Goal: Task Accomplishment & Management: Manage account settings

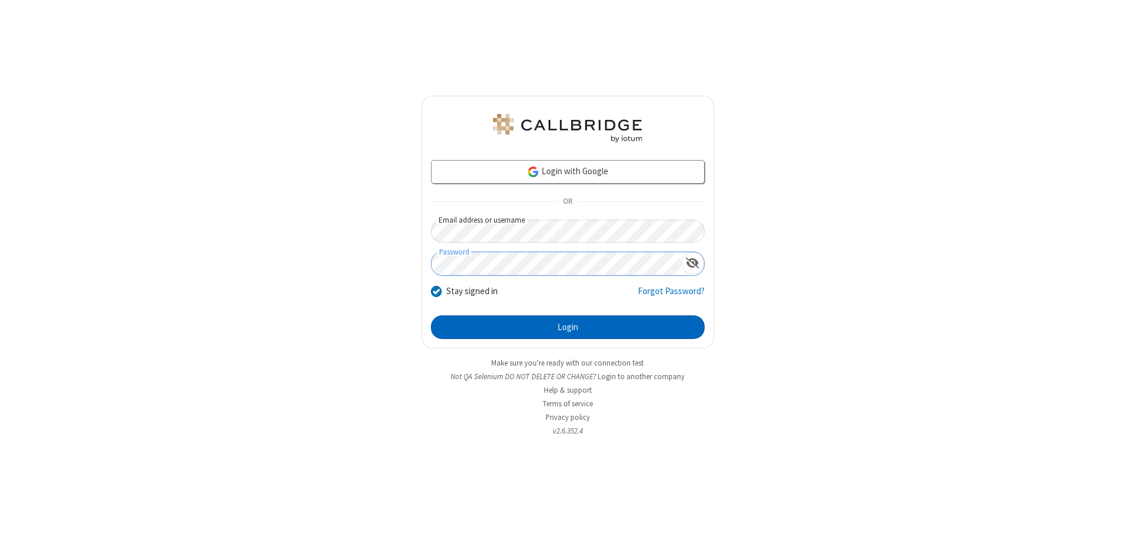
click at [567, 327] on button "Login" at bounding box center [568, 328] width 274 height 24
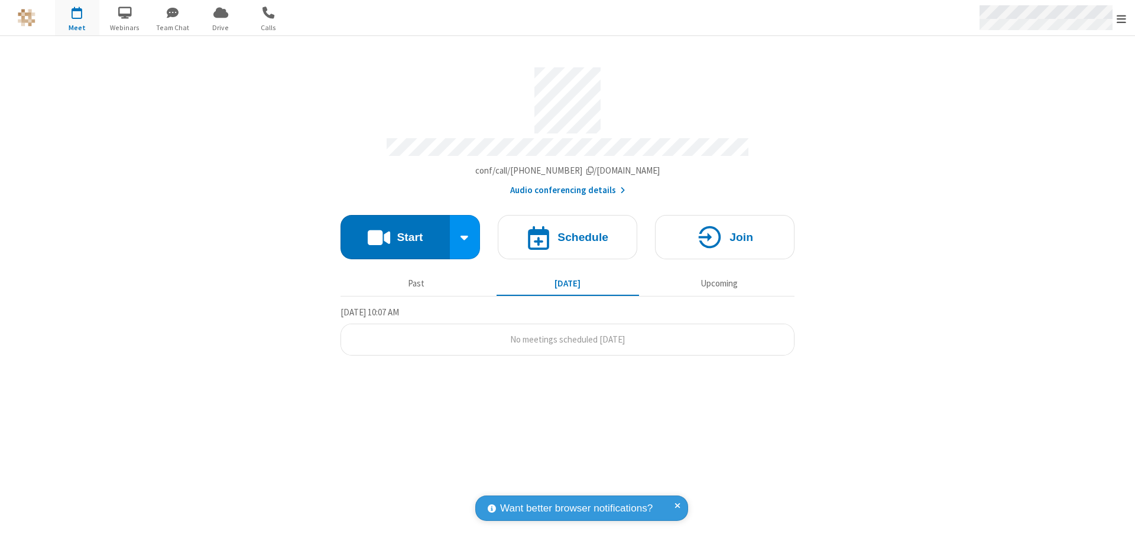
click at [1121, 18] on span "Open menu" at bounding box center [1121, 19] width 9 height 12
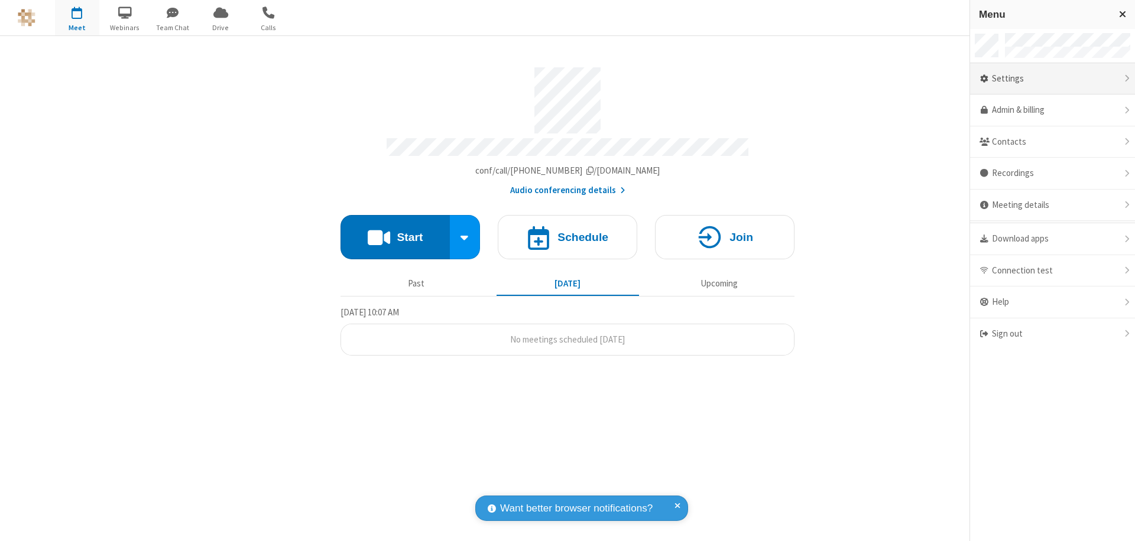
click at [1052, 79] on div "Settings" at bounding box center [1052, 79] width 165 height 32
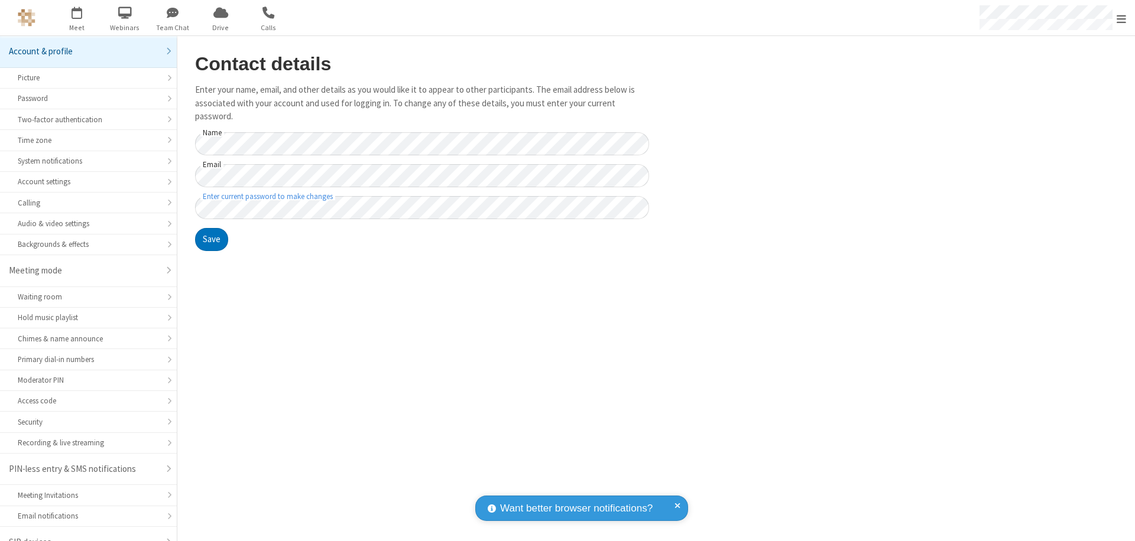
scroll to position [17, 0]
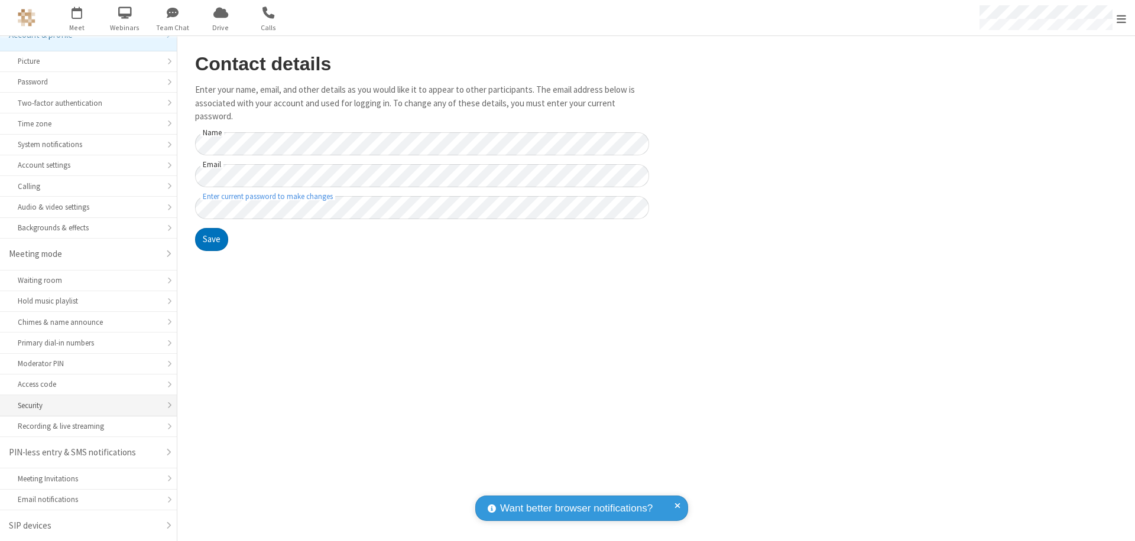
click at [84, 405] on div "Security" at bounding box center [88, 405] width 141 height 11
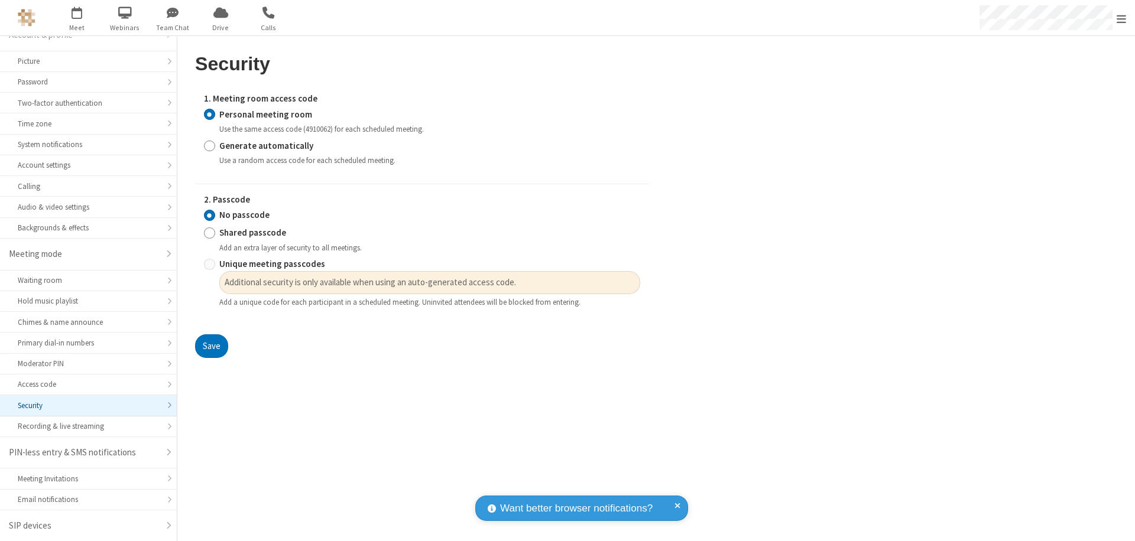
click at [209, 145] on input "Generate automatically" at bounding box center [209, 145] width 11 height 12
radio input "true"
click at [209, 222] on input "No passcode" at bounding box center [209, 215] width 11 height 12
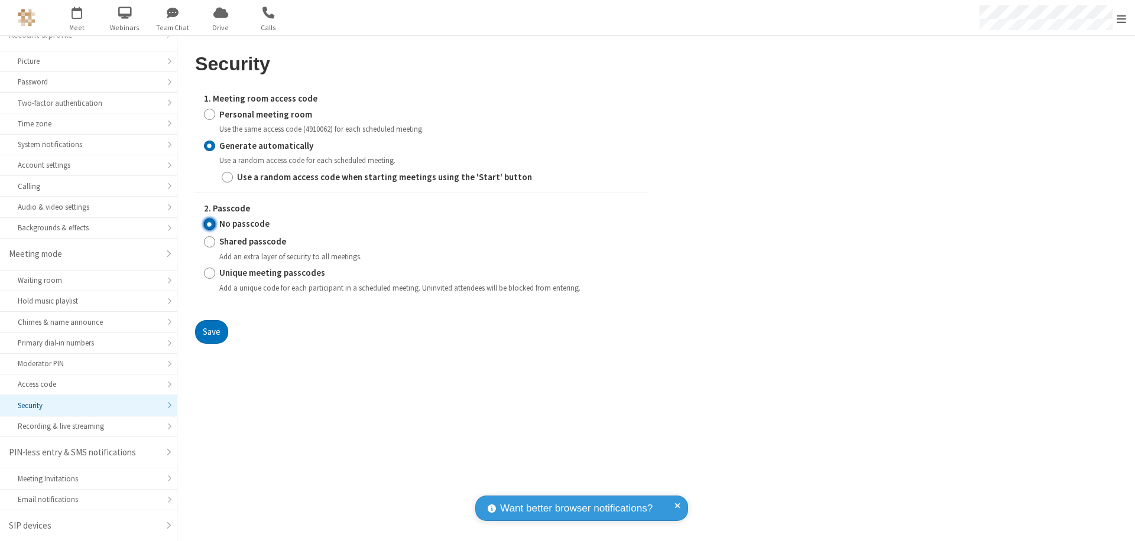
click at [211, 332] on button "Save" at bounding box center [211, 332] width 33 height 24
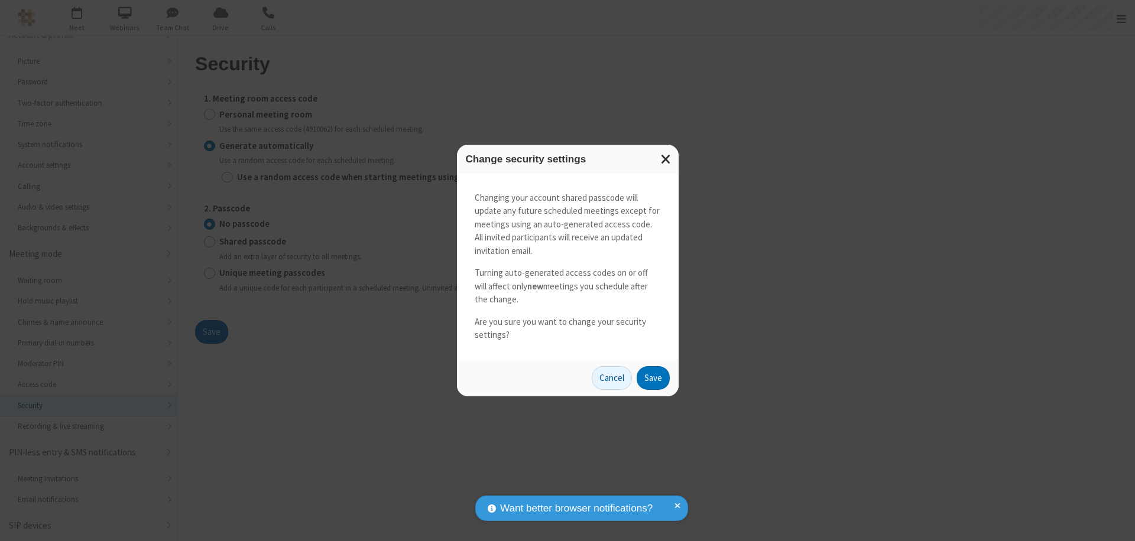
click at [653, 378] on button "Save" at bounding box center [653, 378] width 33 height 24
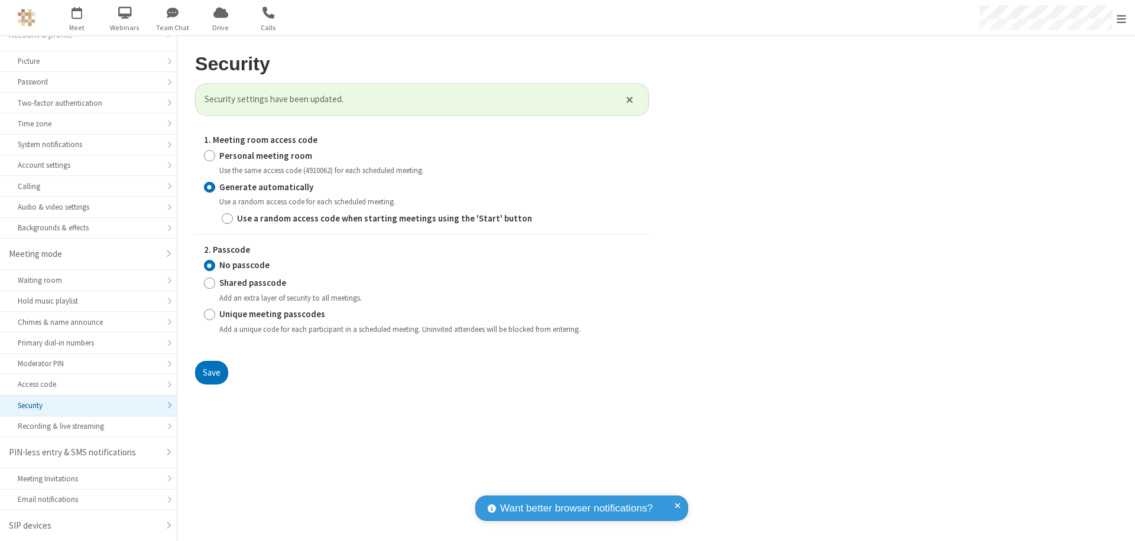
click at [1121, 18] on span "Open menu" at bounding box center [1121, 19] width 9 height 12
click at [77, 18] on span "button" at bounding box center [77, 12] width 44 height 20
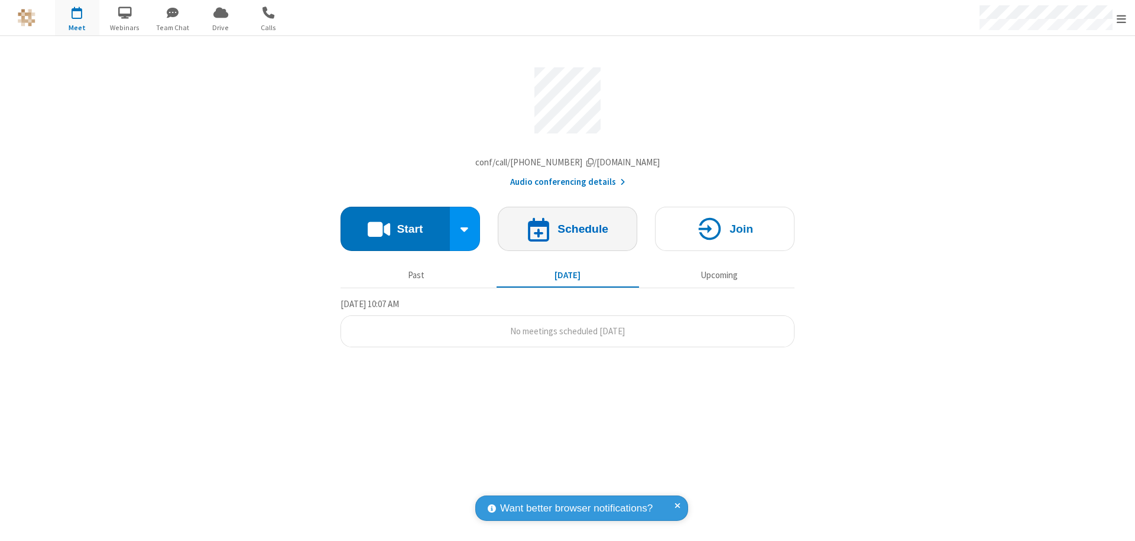
click at [567, 232] on h4 "Schedule" at bounding box center [582, 228] width 51 height 11
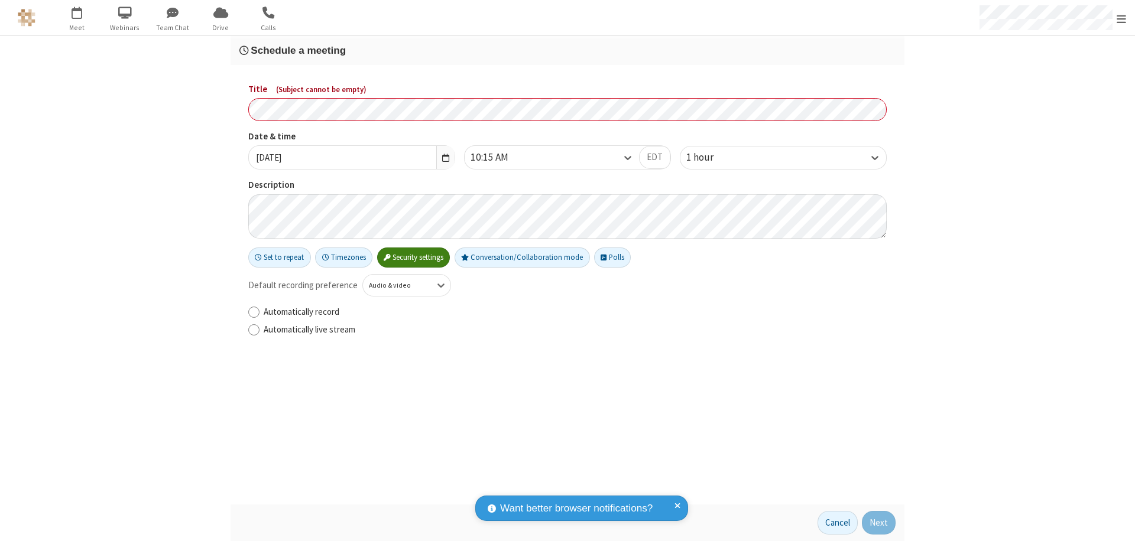
click at [567, 50] on h3 "Schedule a meeting" at bounding box center [567, 50] width 656 height 11
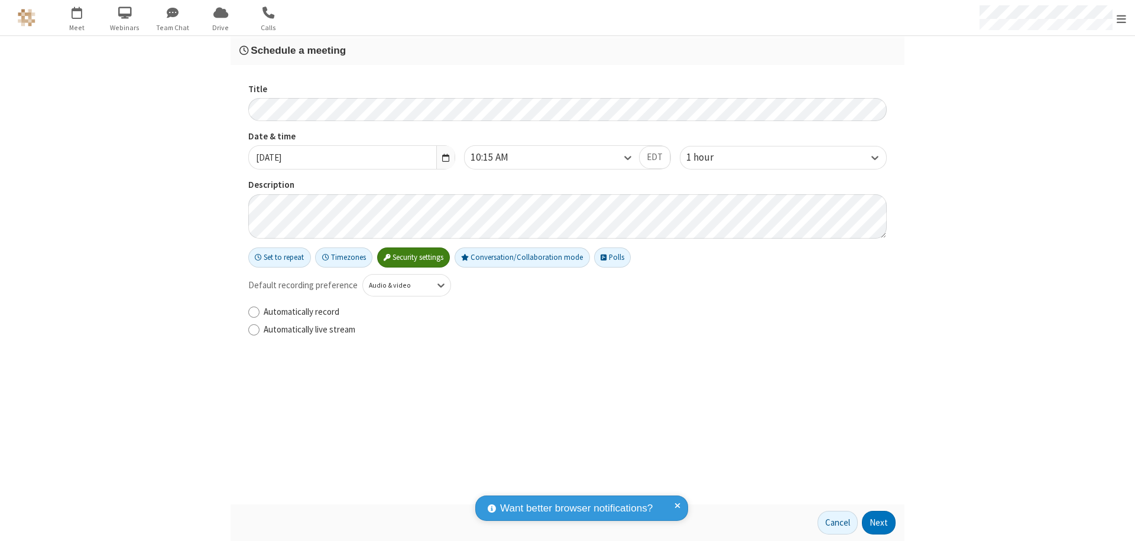
click at [879, 523] on button "Next" at bounding box center [879, 523] width 34 height 24
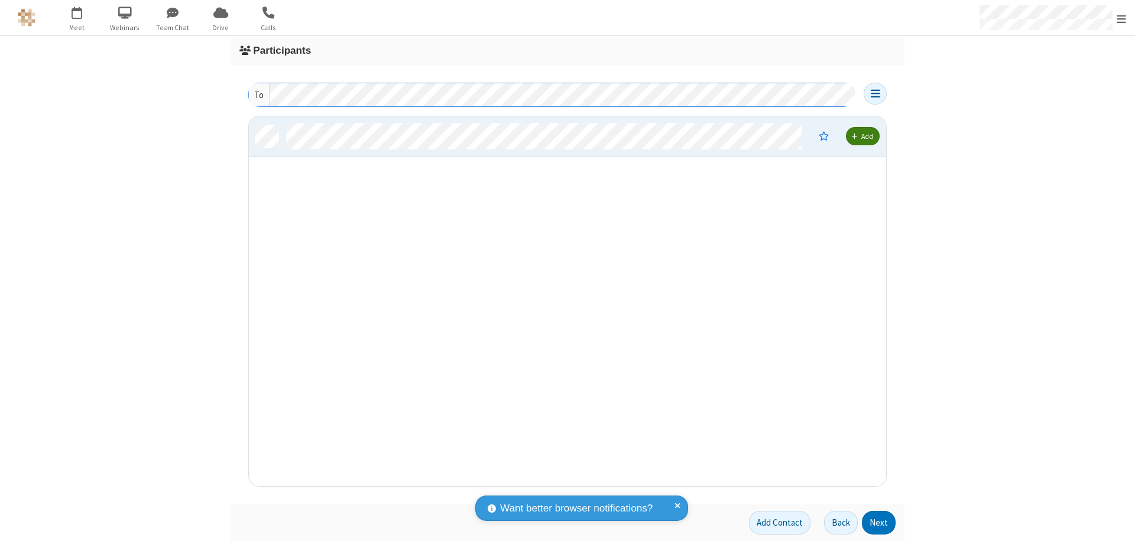
scroll to position [361, 628]
click at [879, 523] on button "Next" at bounding box center [879, 523] width 34 height 24
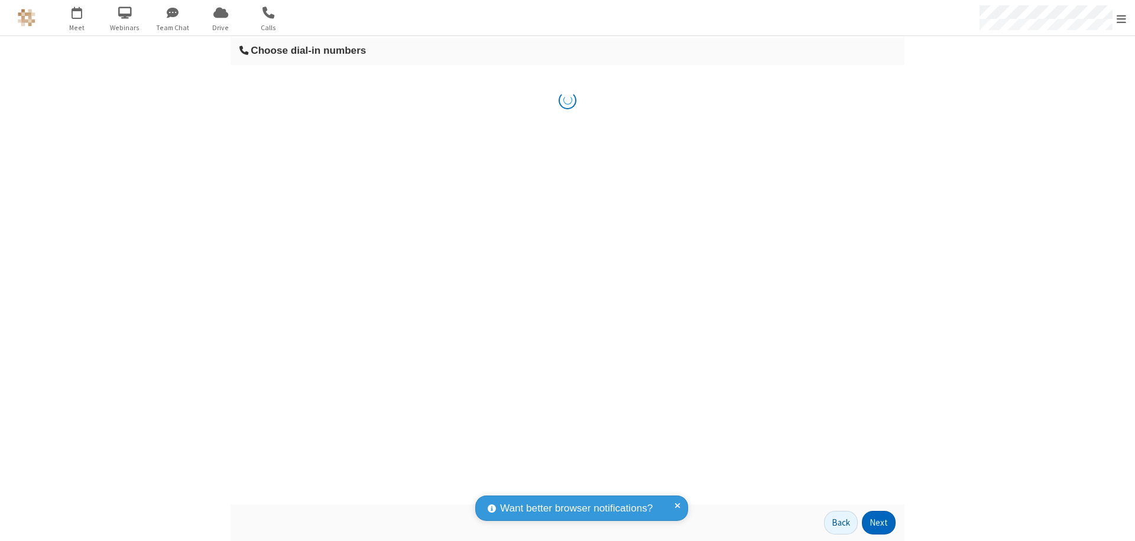
click at [879, 523] on button "Next" at bounding box center [879, 523] width 34 height 24
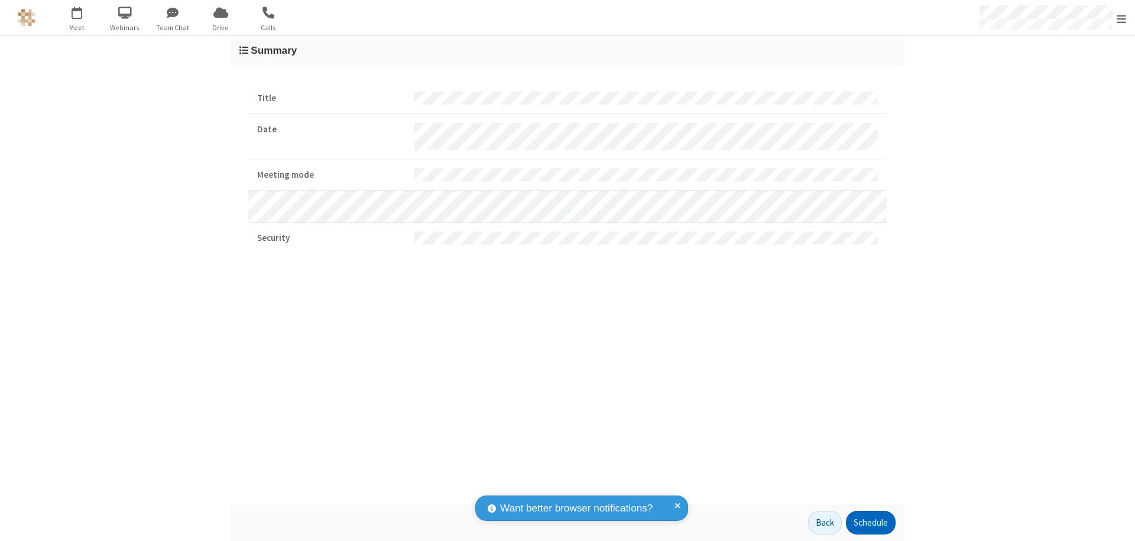
click at [870, 523] on button "Schedule" at bounding box center [871, 523] width 50 height 24
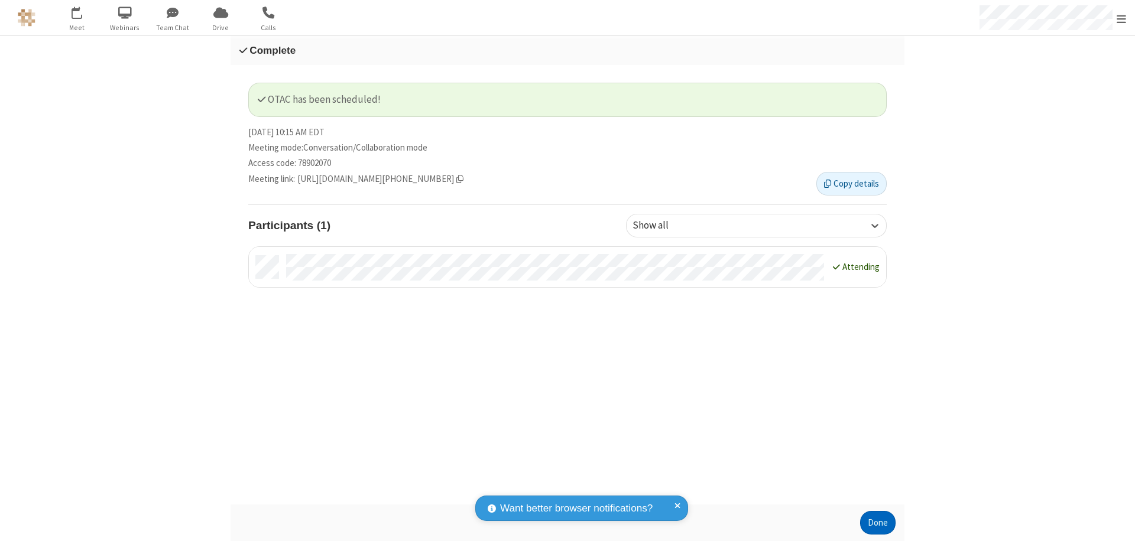
click at [878, 523] on button "Done" at bounding box center [877, 523] width 35 height 24
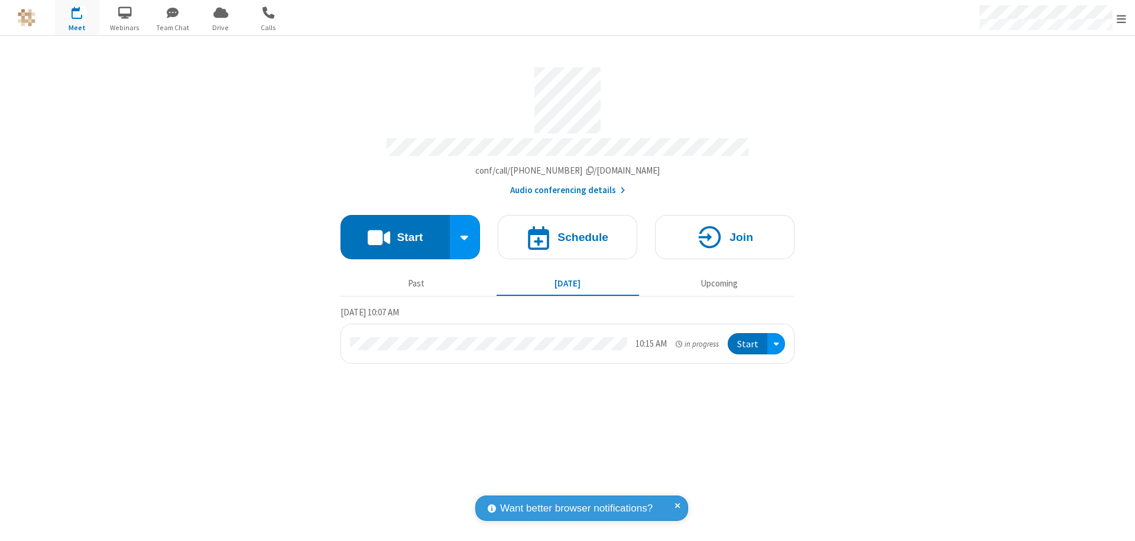
click at [748, 339] on button "Start" at bounding box center [748, 344] width 40 height 22
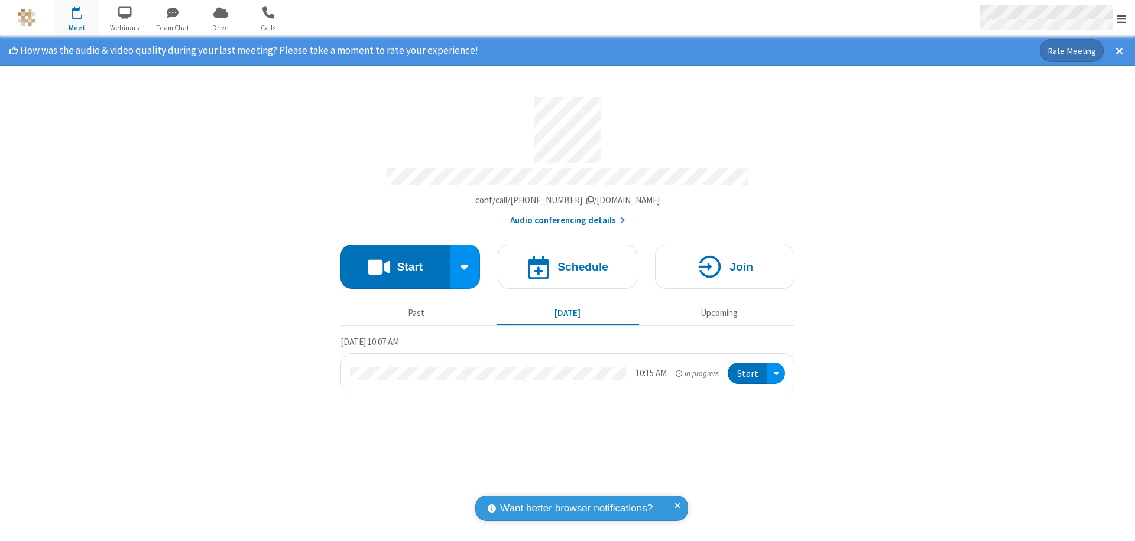
click at [1121, 18] on span "Open menu" at bounding box center [1121, 19] width 9 height 12
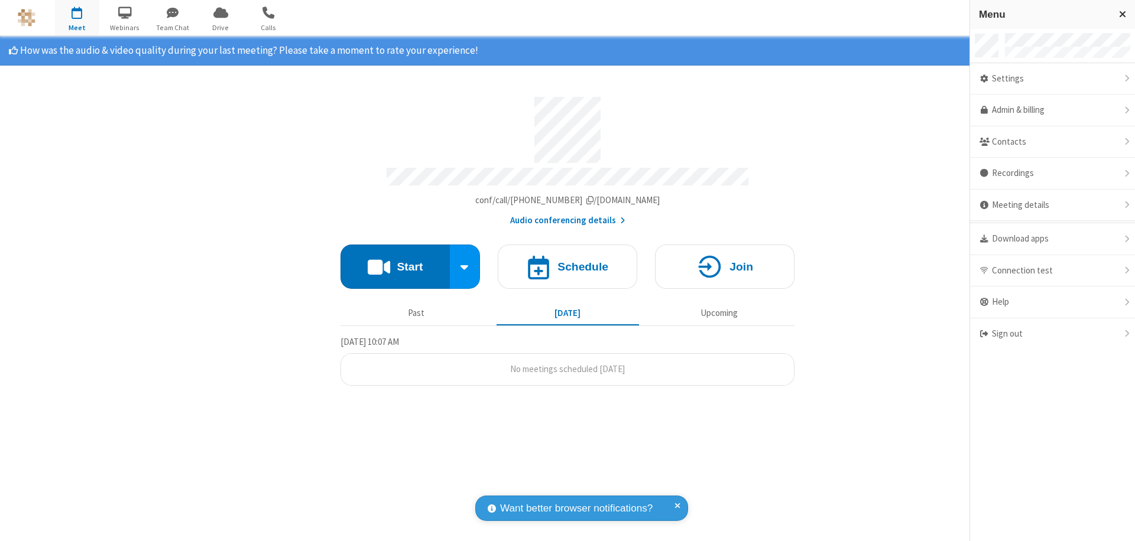
click at [1052, 79] on div "Settings" at bounding box center [1052, 79] width 165 height 32
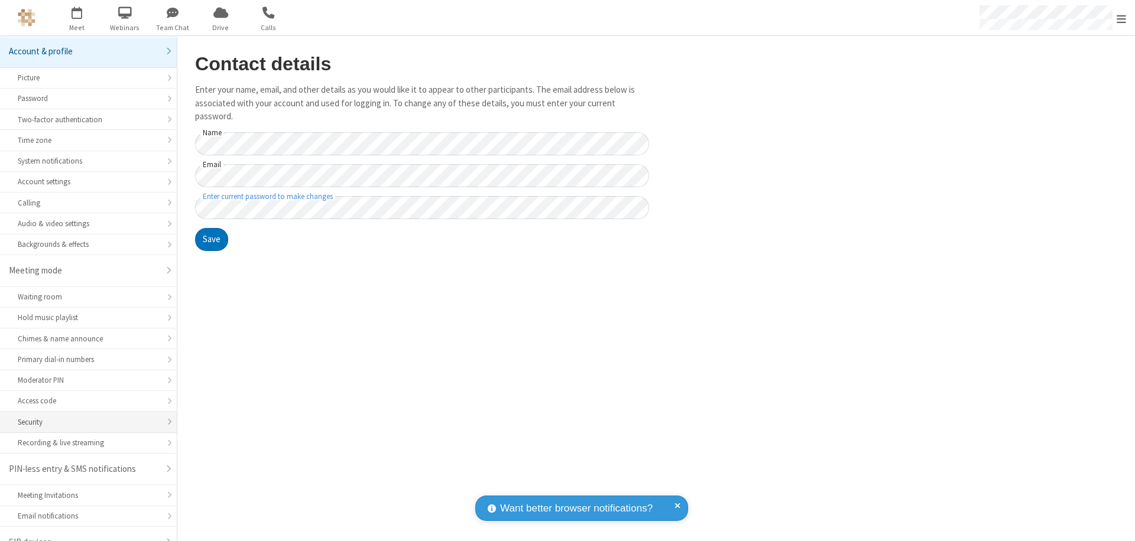
click at [84, 417] on div "Security" at bounding box center [88, 422] width 141 height 11
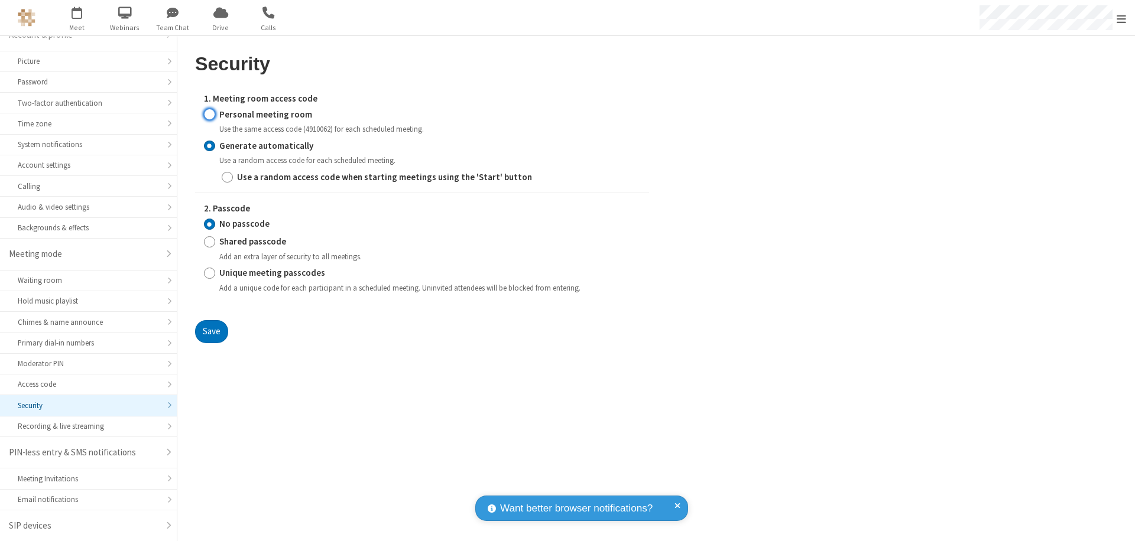
click at [209, 114] on input "Personal meeting room" at bounding box center [209, 114] width 11 height 12
radio input "true"
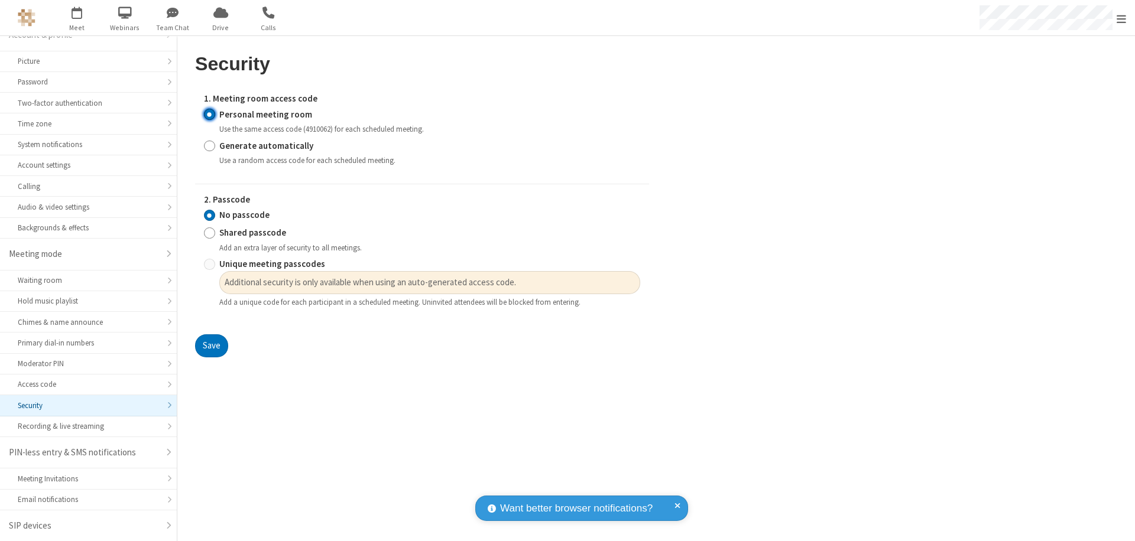
click at [209, 215] on input "No passcode" at bounding box center [209, 215] width 11 height 12
click at [211, 346] on button "Save" at bounding box center [211, 347] width 33 height 24
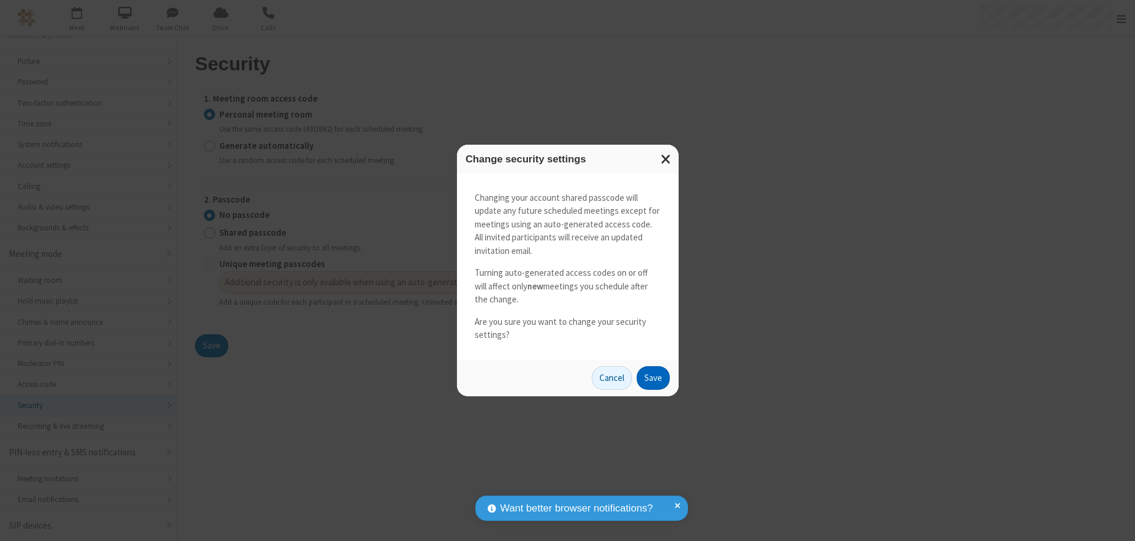
click at [653, 378] on button "Save" at bounding box center [653, 378] width 33 height 24
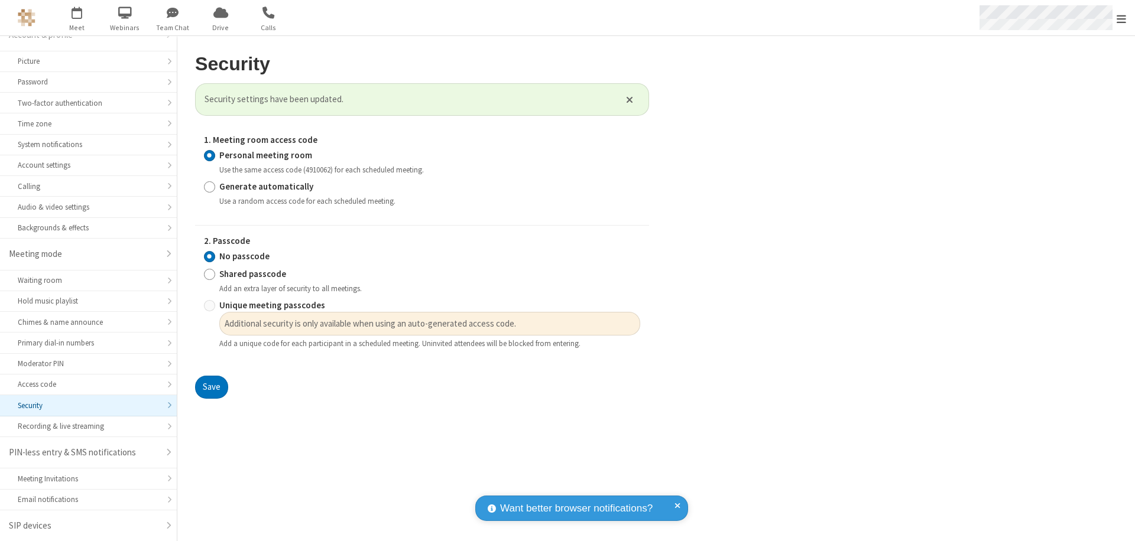
click at [1121, 18] on span "Open menu" at bounding box center [1121, 19] width 9 height 12
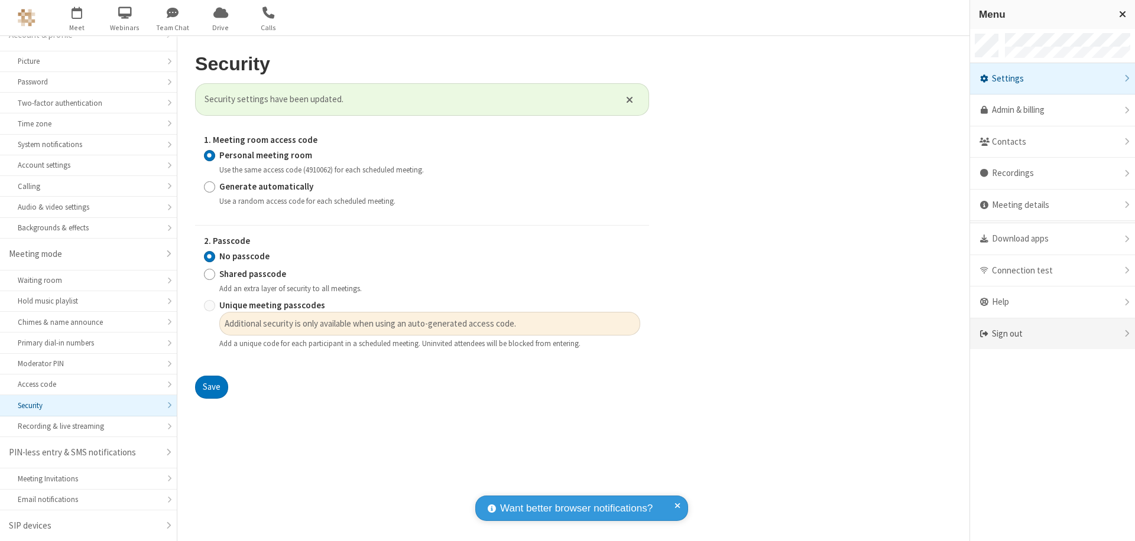
click at [1052, 334] on div "Sign out" at bounding box center [1052, 334] width 165 height 31
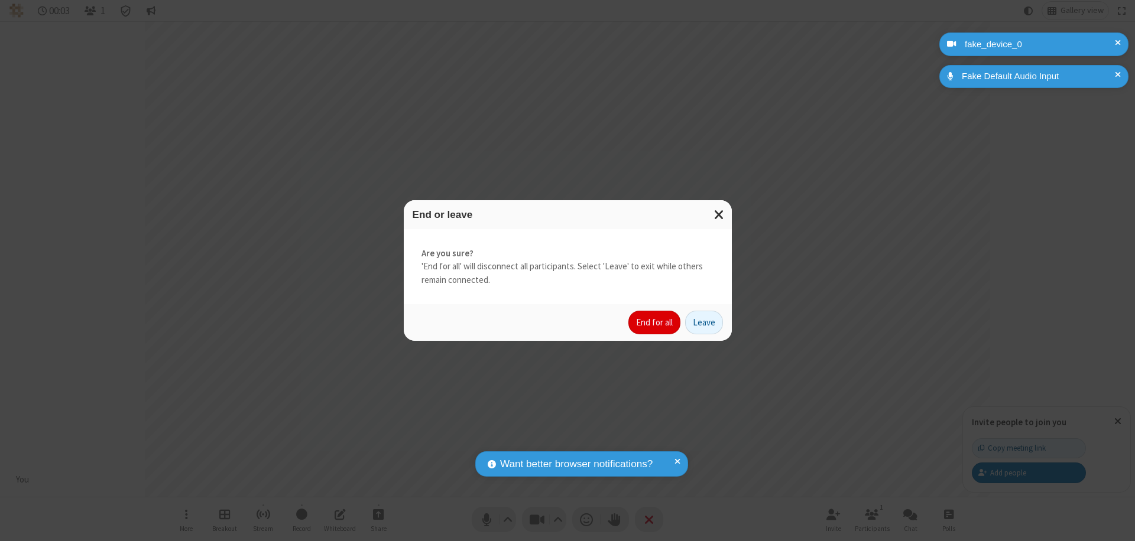
click at [655, 323] on button "End for all" at bounding box center [654, 323] width 52 height 24
